Goal: Information Seeking & Learning: Learn about a topic

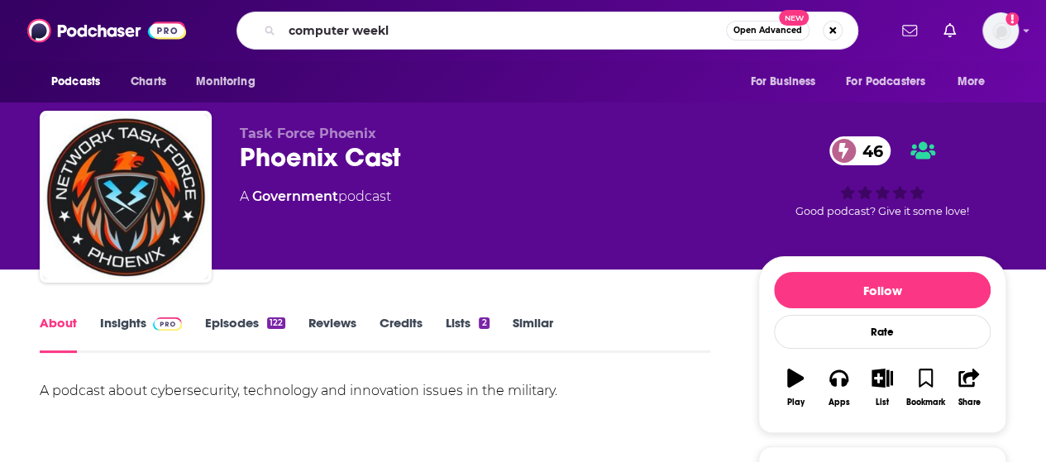
type input "computer weekly"
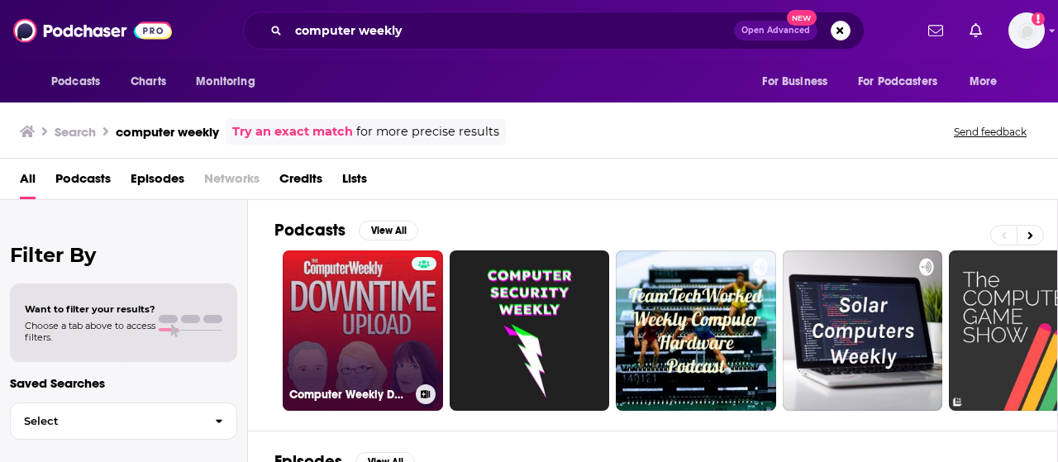
click at [389, 290] on link "Computer Weekly Downtime Upload" at bounding box center [363, 330] width 160 height 160
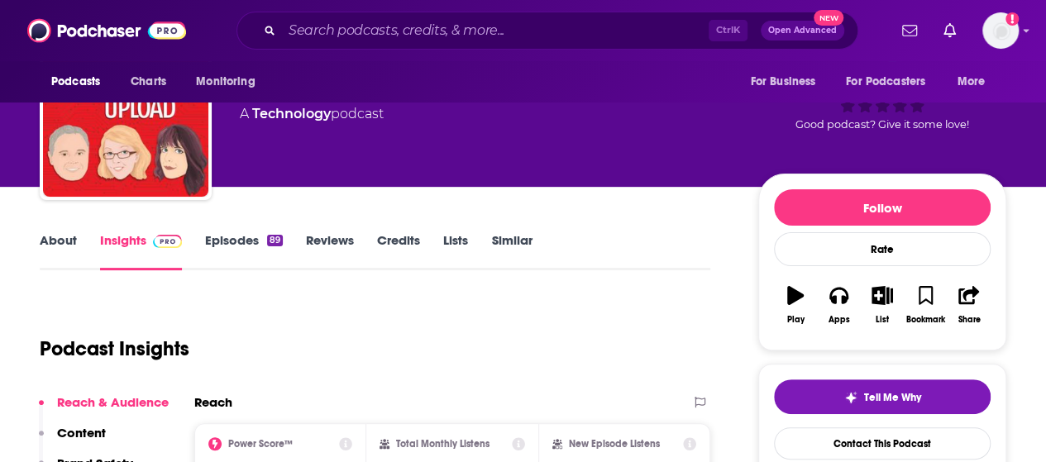
scroll to position [83, 0]
click at [240, 239] on link "Episodes 89" at bounding box center [244, 251] width 78 height 38
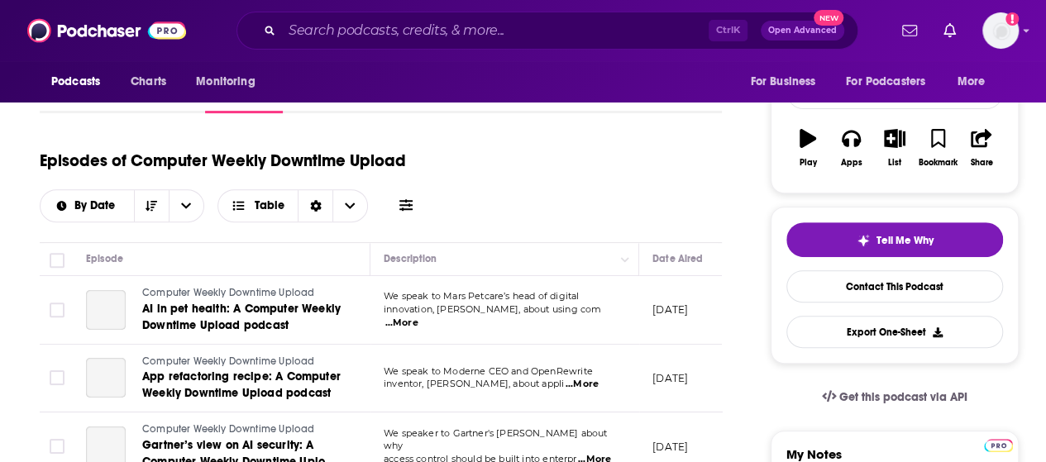
scroll to position [248, 0]
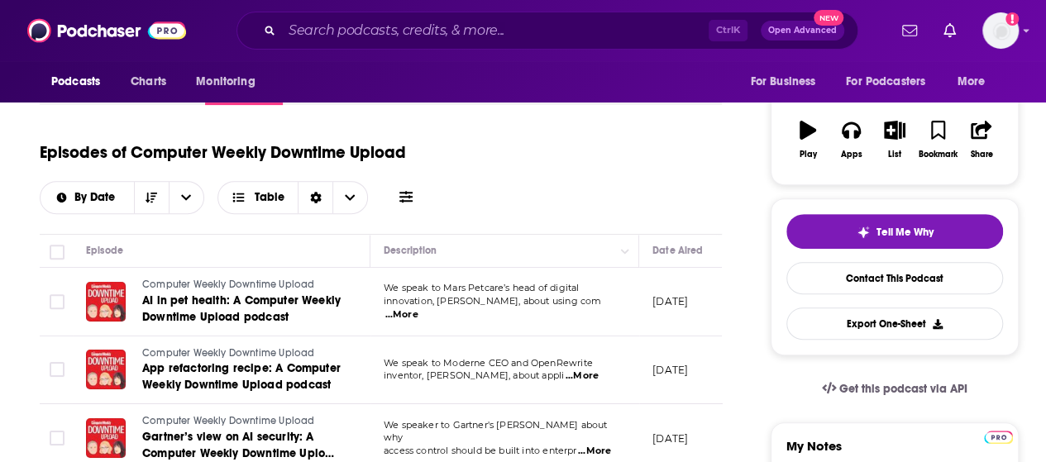
click at [418, 308] on span "...More" at bounding box center [401, 314] width 33 height 13
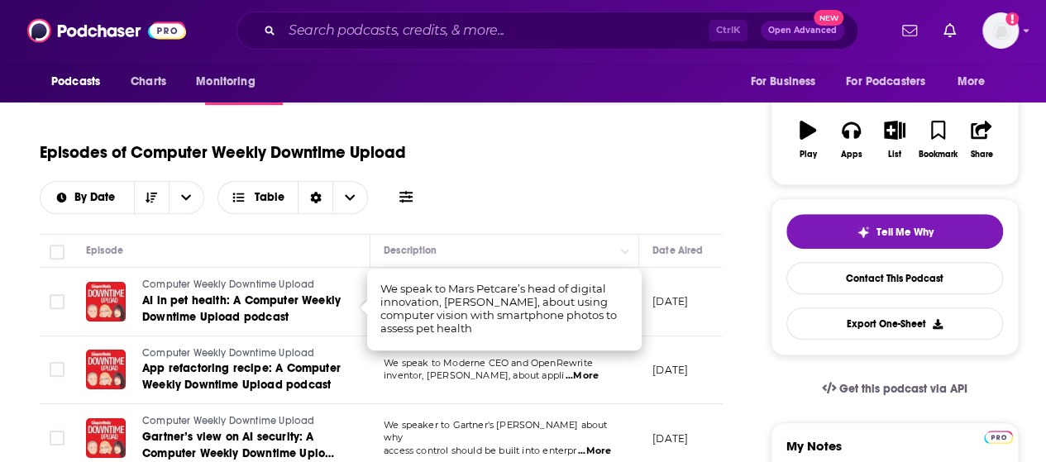
click at [603, 162] on div "Episodes of Computer Weekly Downtime Upload By Date Table" at bounding box center [381, 172] width 682 height 83
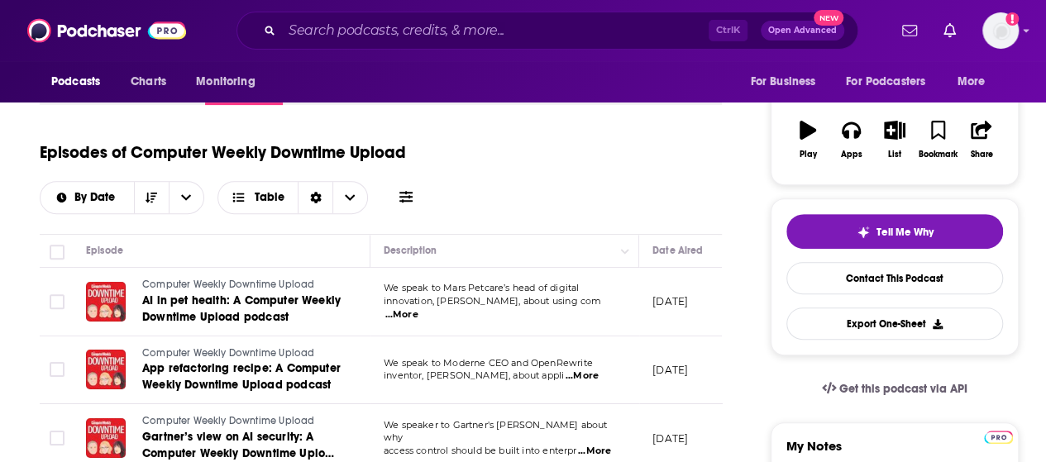
click at [595, 372] on span "...More" at bounding box center [581, 376] width 33 height 13
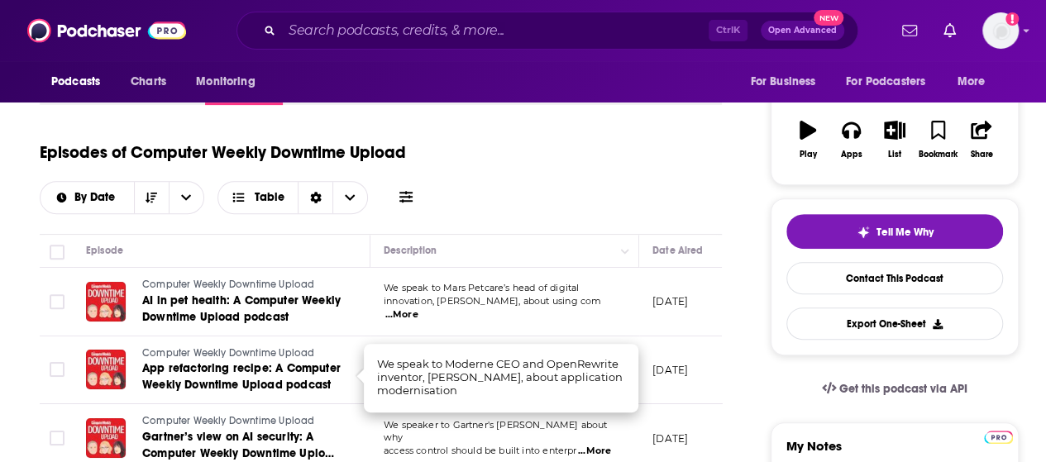
click at [605, 198] on div "Episodes of Computer Weekly Downtime Upload By Date Table" at bounding box center [381, 172] width 682 height 83
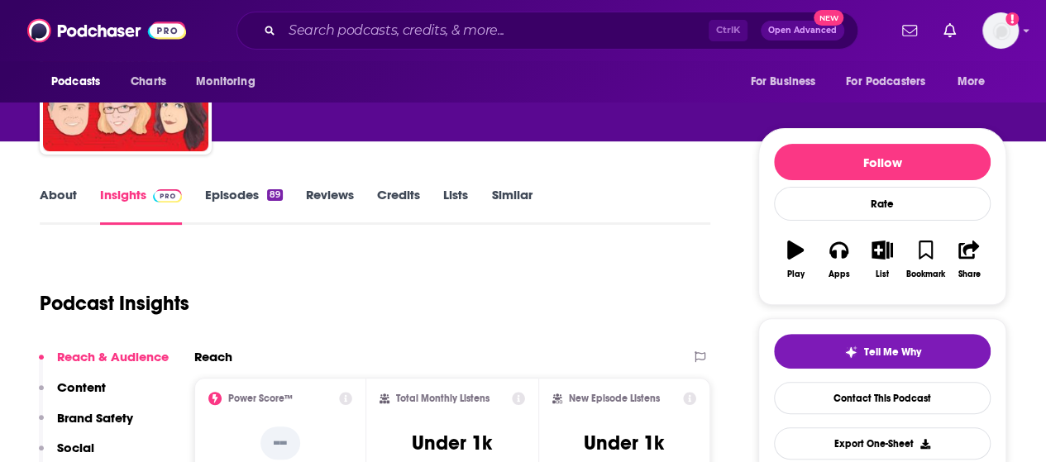
scroll to position [165, 0]
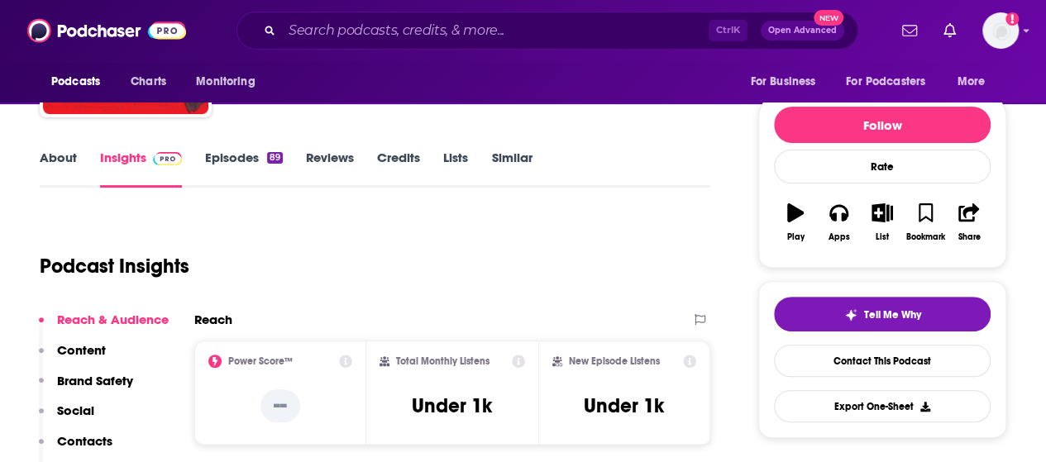
click at [251, 161] on link "Episodes 89" at bounding box center [244, 169] width 78 height 38
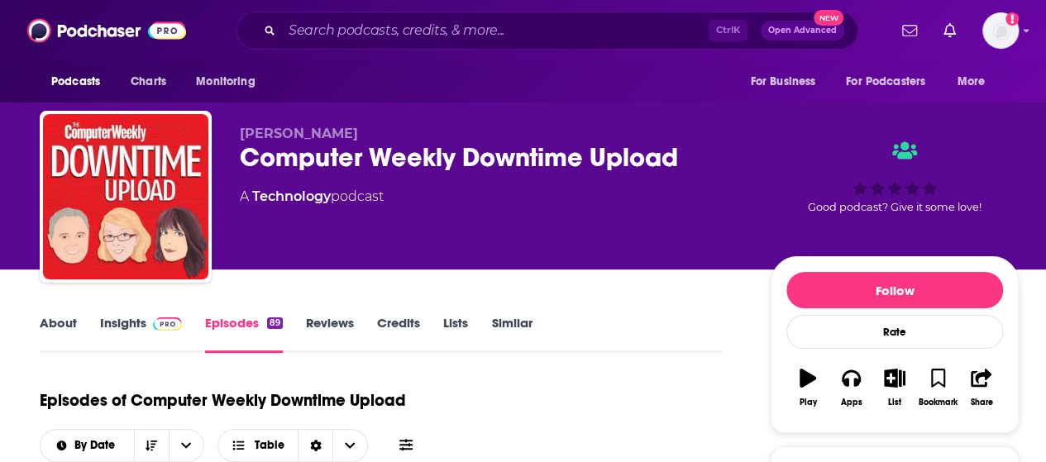
click at [112, 319] on link "Insights" at bounding box center [141, 334] width 82 height 38
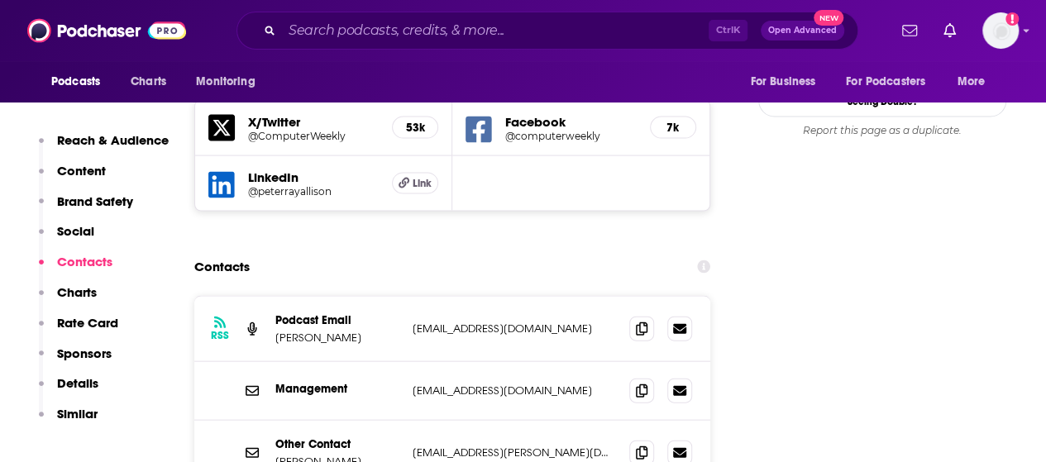
scroll to position [1488, 0]
